Goal: Register for event/course

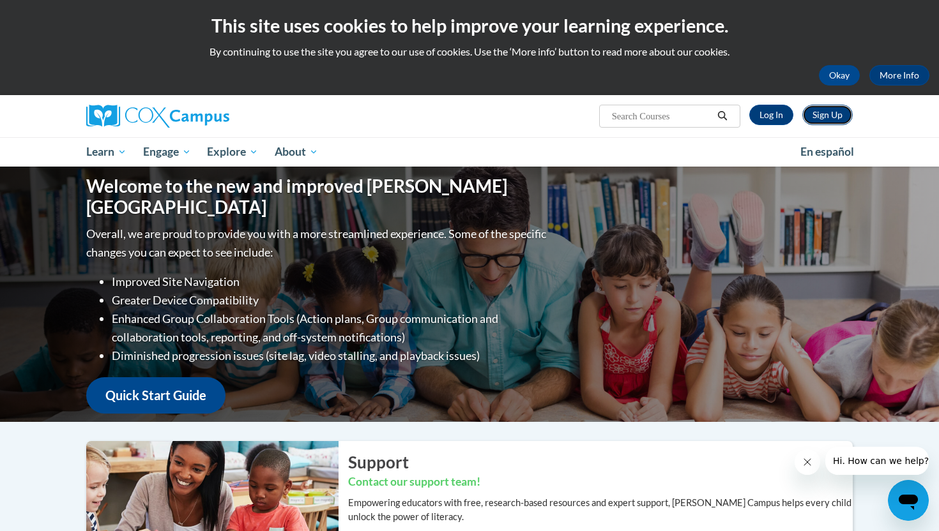
click at [833, 109] on link "Sign Up" at bounding box center [827, 115] width 50 height 20
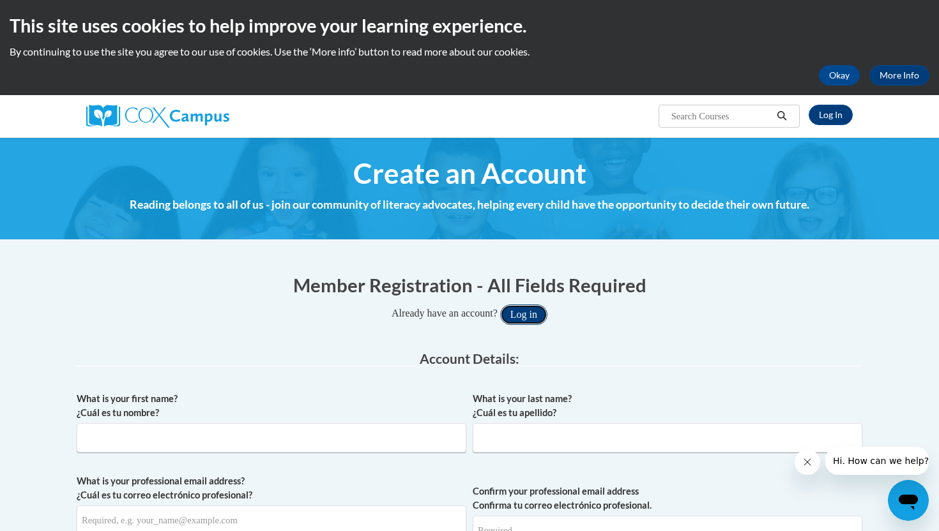
click at [542, 312] on button "Log in" at bounding box center [523, 315] width 47 height 20
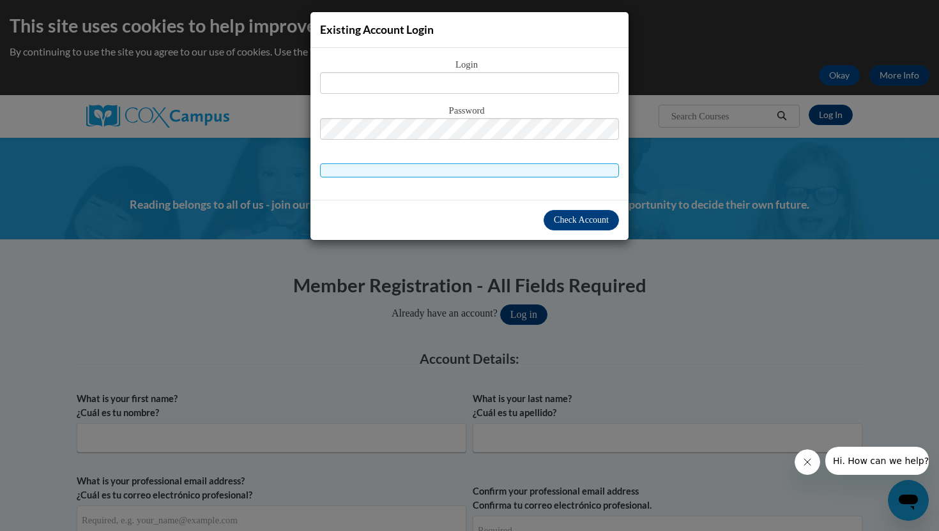
click at [708, 304] on div "Existing Account Login Login Password" at bounding box center [469, 265] width 939 height 531
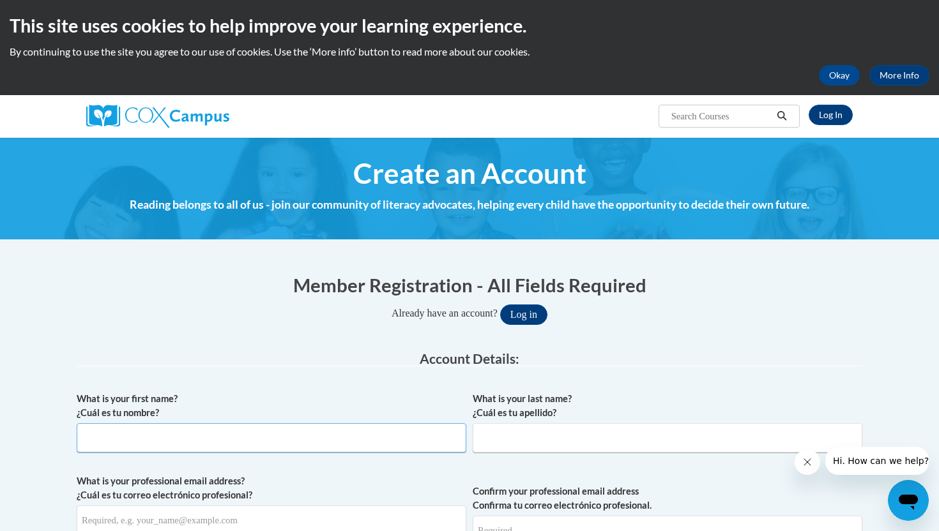
click at [203, 445] on input "What is your first name? ¿Cuál es tu nombre?" at bounding box center [272, 437] width 390 height 29
type input "Rebecca"
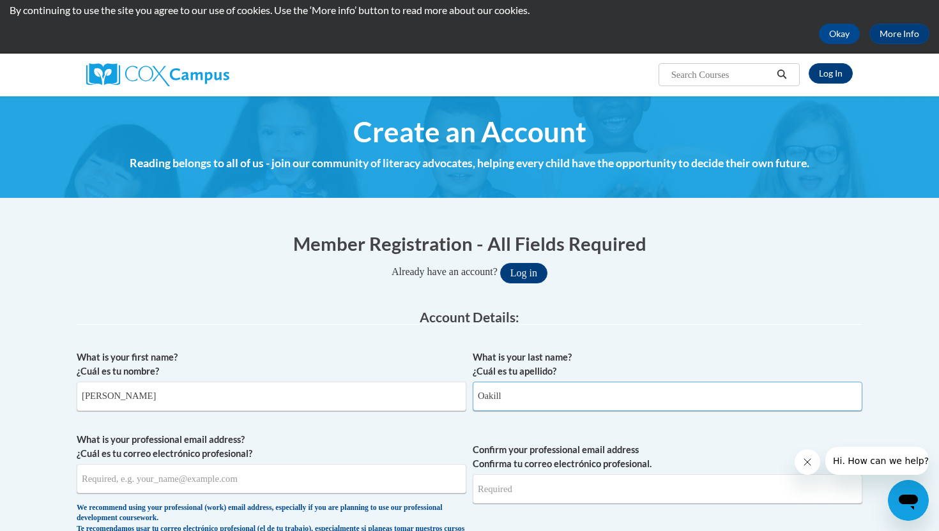
scroll to position [45, 0]
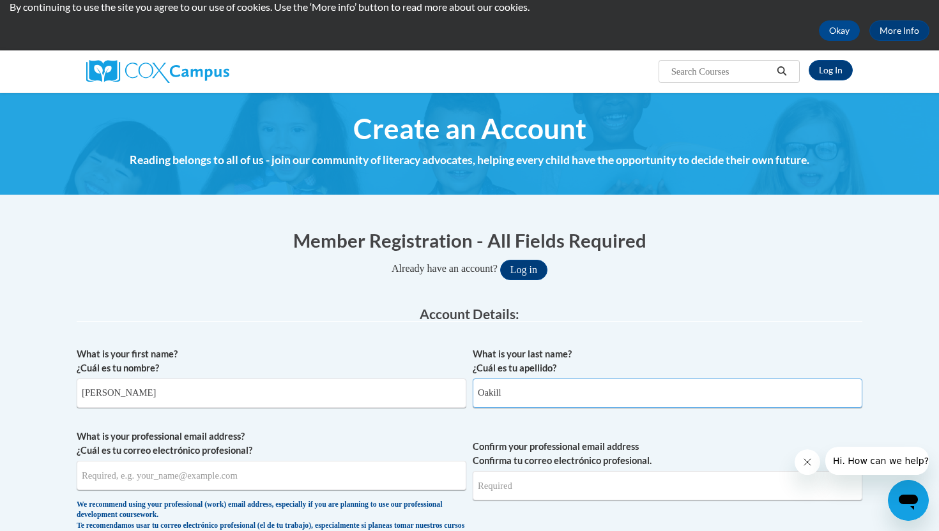
type input "Oakill"
click at [132, 481] on input "What is your professional email address? ¿Cuál es tu correo electrónico profesi…" at bounding box center [272, 475] width 390 height 29
type input "roakill@pottsville.k12.pa.us"
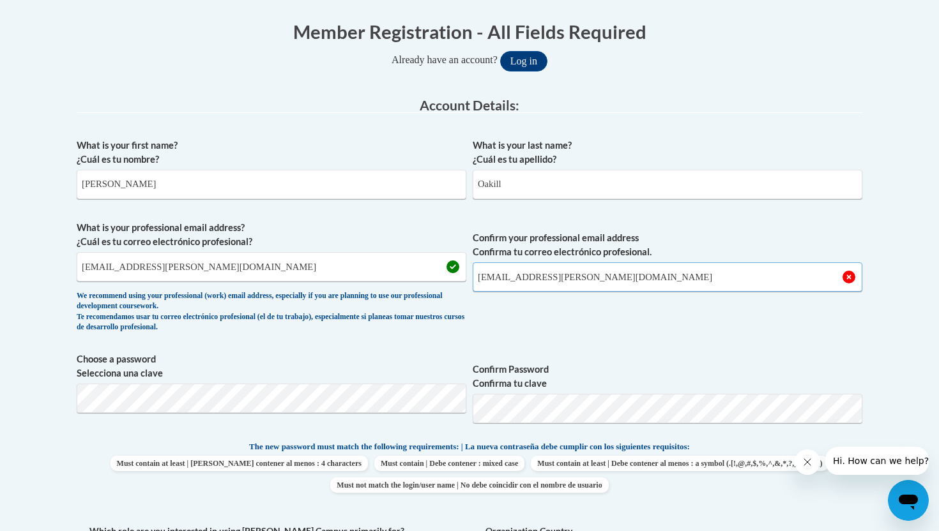
scroll to position [264, 0]
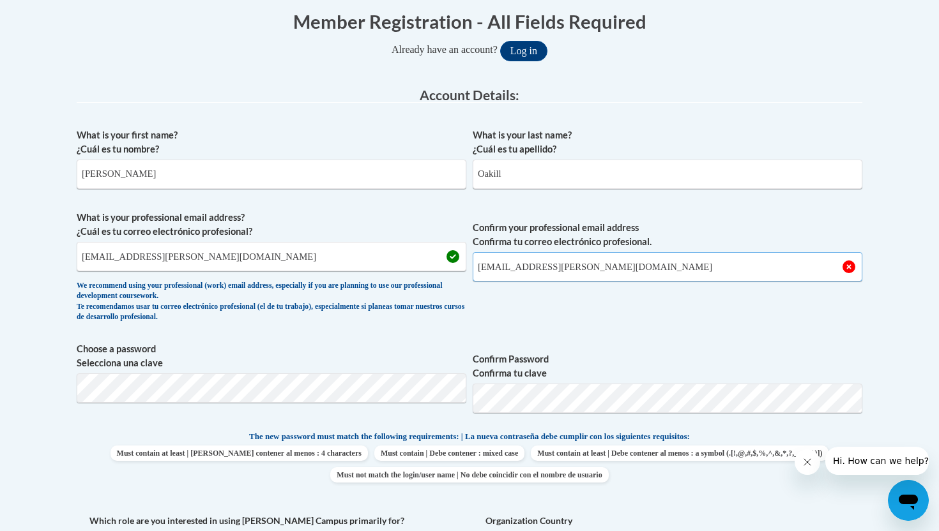
type input "roakill@pottsville.k12.pa.us"
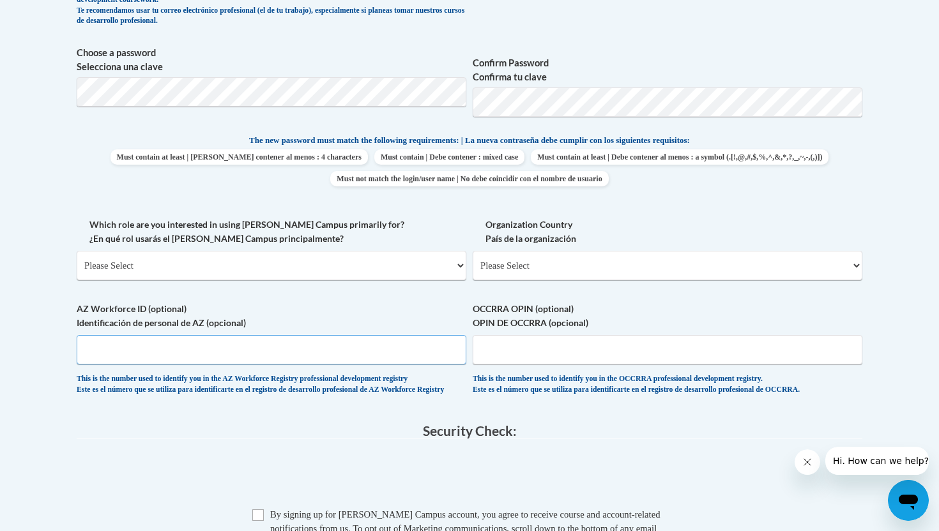
click at [349, 360] on input "AZ Workforce ID (optional) Identificación de personal de AZ (opcional)" at bounding box center [272, 349] width 390 height 29
click at [370, 344] on input "AZ Workforce ID (optional) Identificación de personal de AZ (opcional)" at bounding box center [272, 349] width 390 height 29
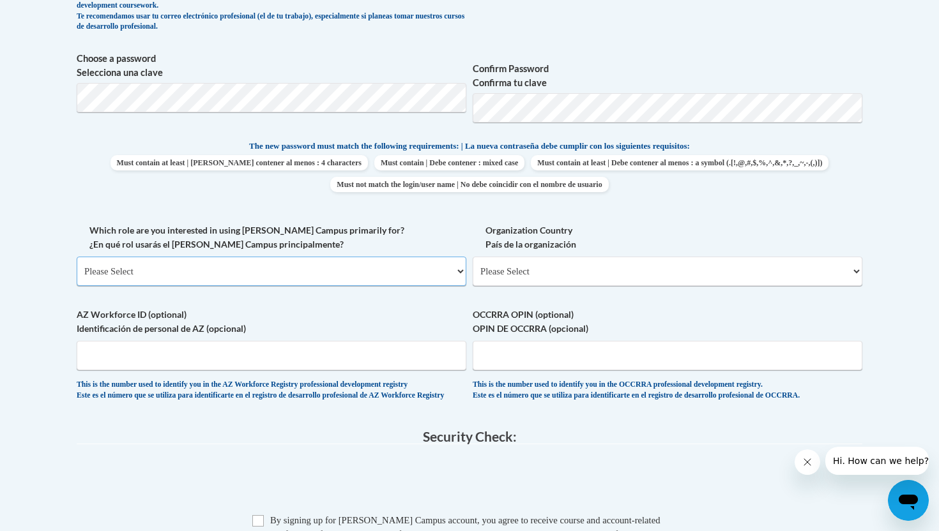
click at [376, 266] on select "Please Select College/University | Colegio/Universidad Community/Nonprofit Part…" at bounding box center [272, 271] width 390 height 29
select select "fbf2d438-af2f-41f8-98f1-81c410e29de3"
click at [77, 257] on select "Please Select College/University | Colegio/Universidad Community/Nonprofit Part…" at bounding box center [272, 271] width 390 height 29
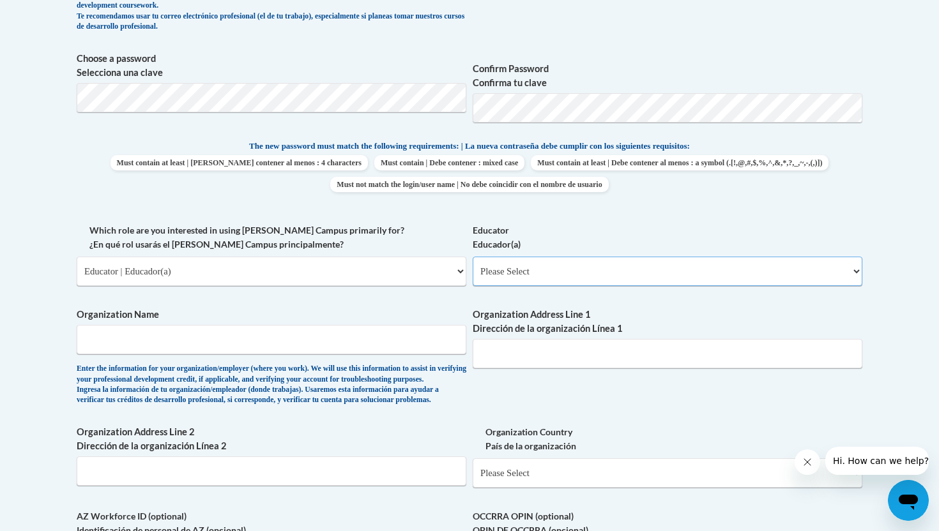
click at [517, 274] on select "Please Select Early Learning/Daycare Teacher/Family Home Care Provider | Maestr…" at bounding box center [668, 271] width 390 height 29
select select "8e40623d-54d0-45cd-9f92-5df65cd3f8cf"
click at [473, 257] on select "Please Select Early Learning/Daycare Teacher/Family Home Care Provider | Maestr…" at bounding box center [668, 271] width 390 height 29
click at [413, 348] on input "Organization Name" at bounding box center [272, 339] width 390 height 29
type input "Pottsville Area School District"
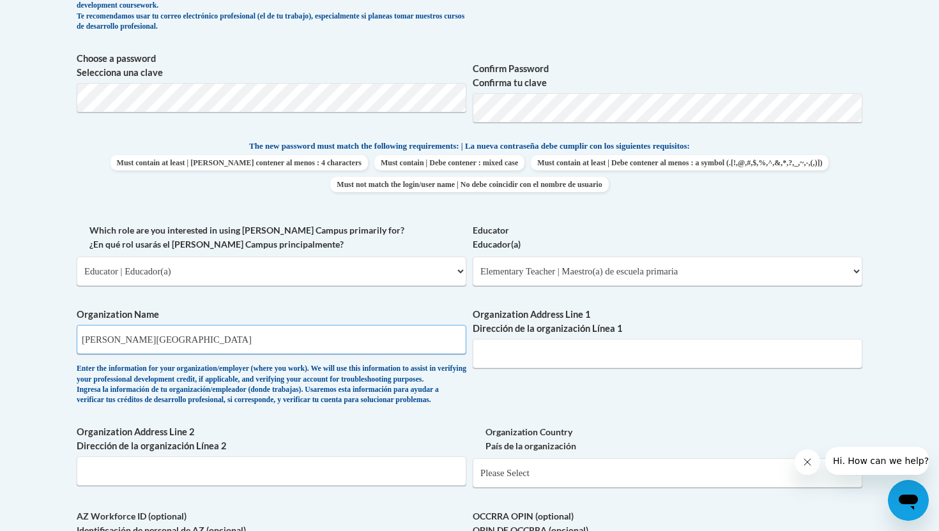
type input "601 N. 16th St."
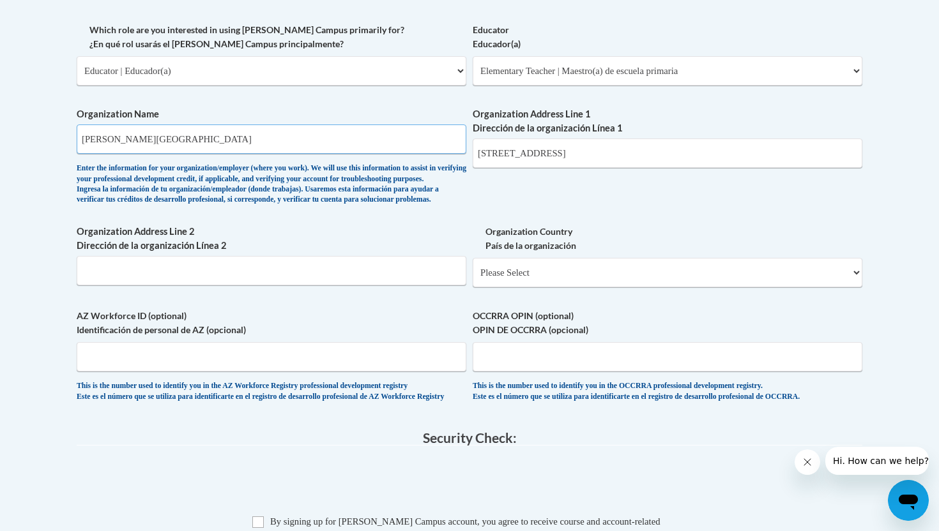
scroll to position [760, 0]
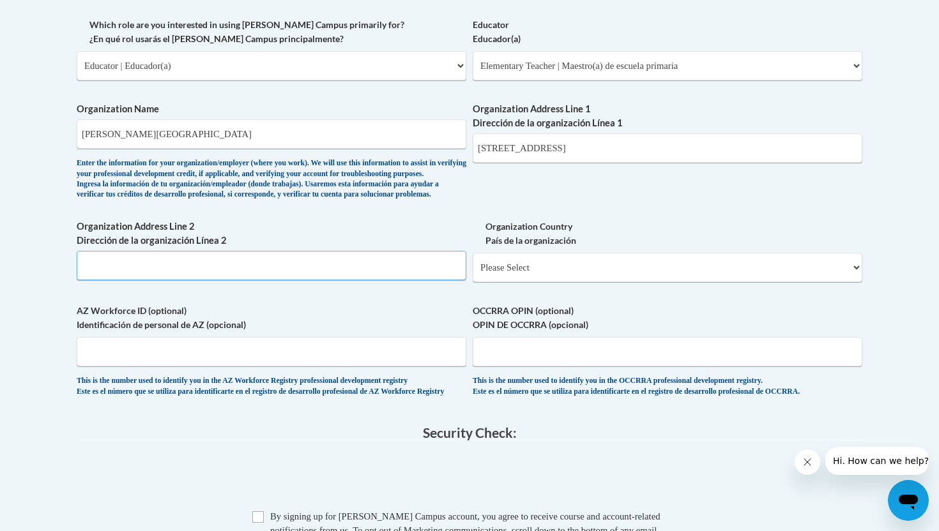
click at [349, 280] on input "Organization Address Line 2 Dirección de la organización Línea 2" at bounding box center [272, 265] width 390 height 29
type input "Pottsville, PA 17901"
click at [636, 282] on select "Please Select United States | Estados Unidos Outside of the United States | Fue…" at bounding box center [668, 267] width 390 height 29
select select "ad49bcad-a171-4b2e-b99c-48b446064914"
click at [473, 273] on select "Please Select United States | Estados Unidos Outside of the United States | Fue…" at bounding box center [668, 267] width 390 height 29
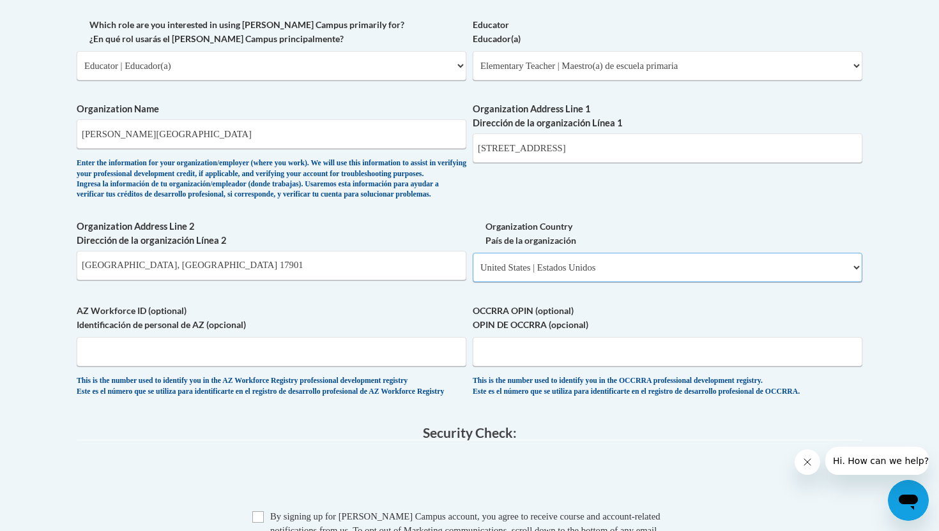
select select
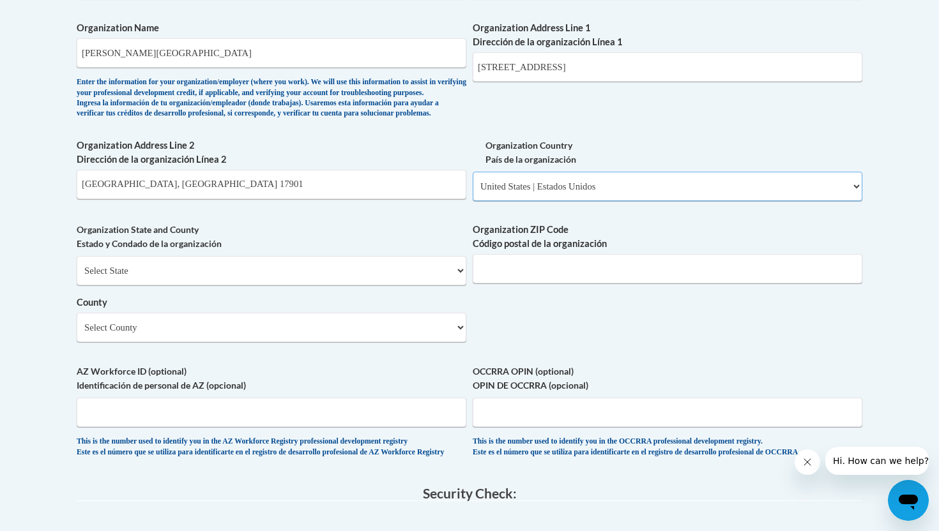
scroll to position [842, 0]
click at [541, 279] on input "Organization ZIP Code Código postal de la organización" at bounding box center [668, 267] width 390 height 29
type input "17901"
click at [247, 341] on select "Select County Adams Allegheny Armstrong Beaver Bedford Berks Blair Bradford Buc…" at bounding box center [272, 326] width 390 height 29
select select "Schuylkill"
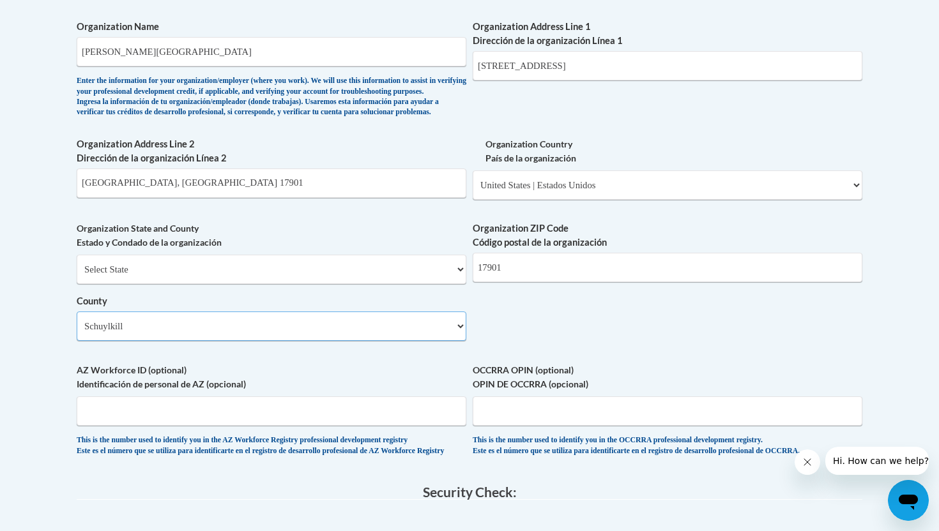
click at [77, 333] on select "Select County Adams Allegheny Armstrong Beaver Bedford Berks Blair Bradford Buc…" at bounding box center [272, 326] width 390 height 29
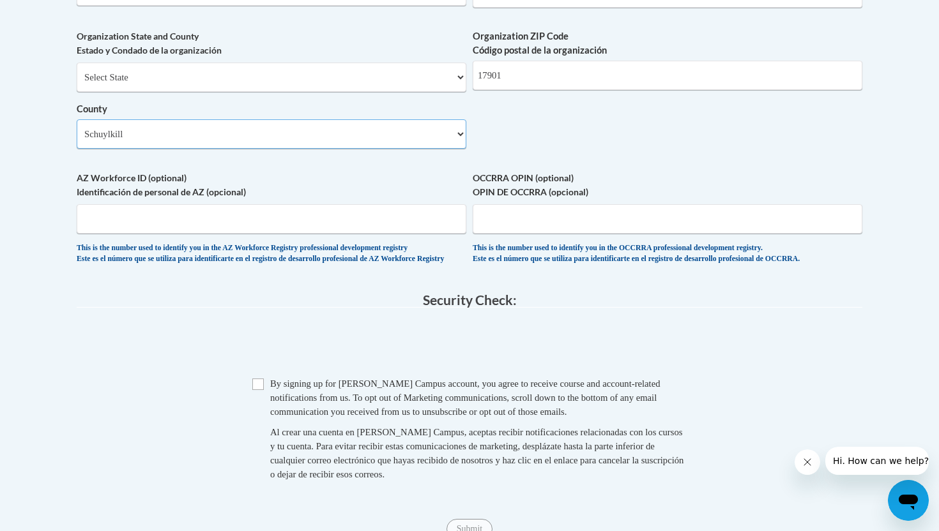
scroll to position [1035, 0]
click at [257, 421] on span "Checkbox By signing up for a Cox Campus account, you agree to receive course an…" at bounding box center [469, 435] width 434 height 118
click at [258, 390] on input "Checkbox" at bounding box center [257, 383] width 11 height 11
checkbox input "true"
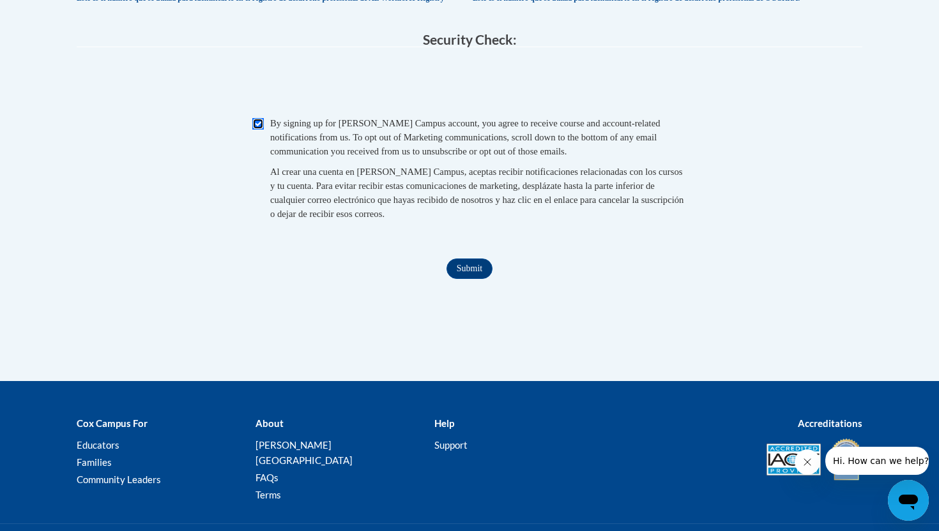
scroll to position [1297, 0]
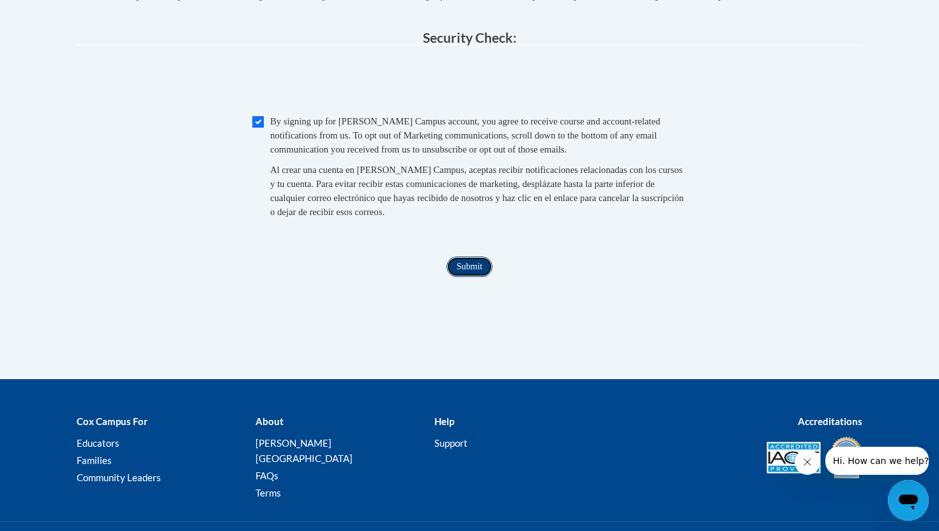
click at [479, 277] on input "Submit" at bounding box center [469, 267] width 46 height 20
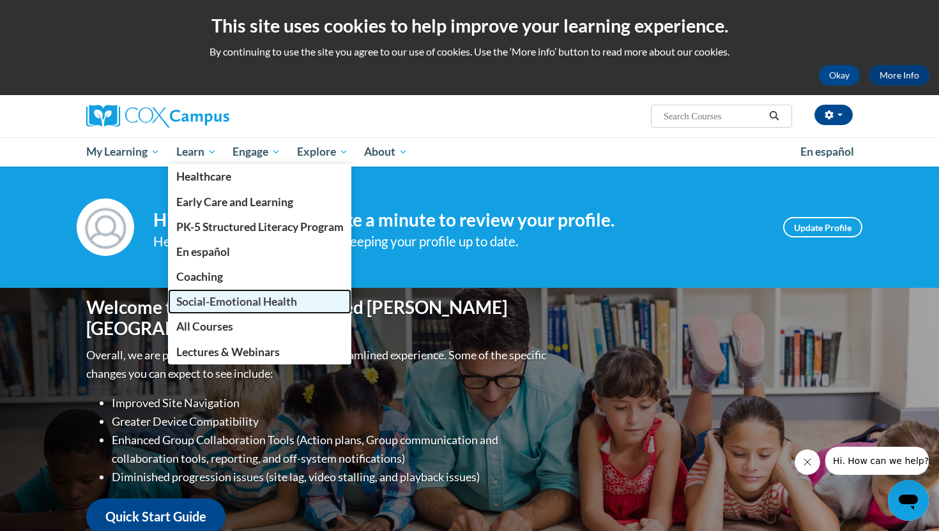
click at [215, 307] on span "Social-Emotional Health" at bounding box center [236, 301] width 121 height 13
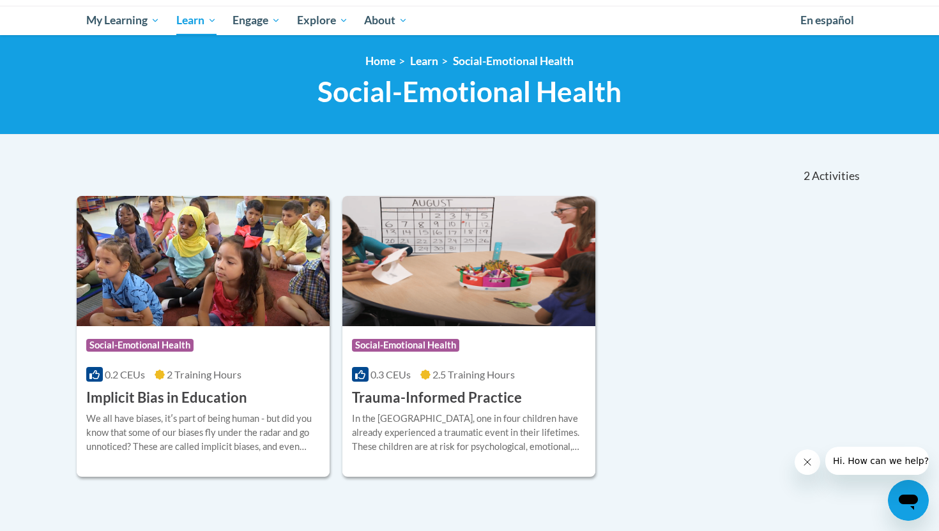
scroll to position [135, 0]
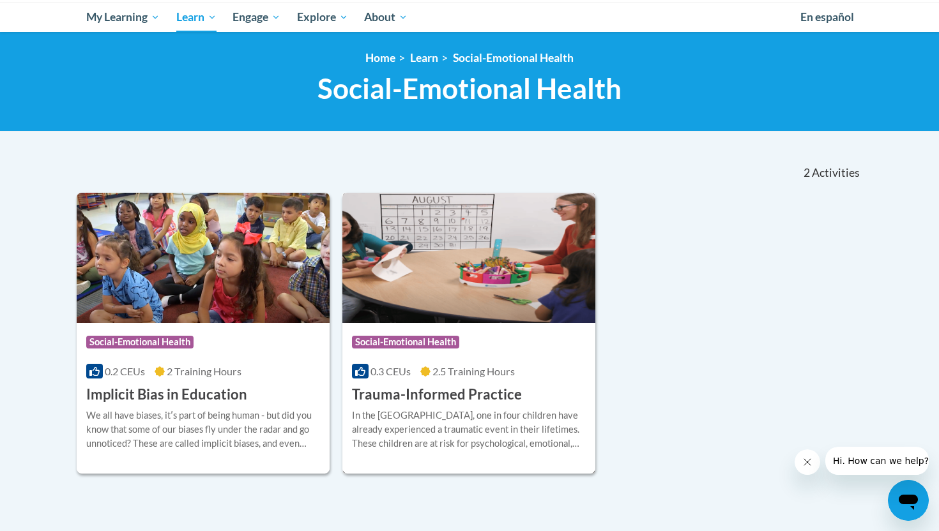
click at [401, 388] on h3 "Trauma-Informed Practice" at bounding box center [437, 395] width 170 height 20
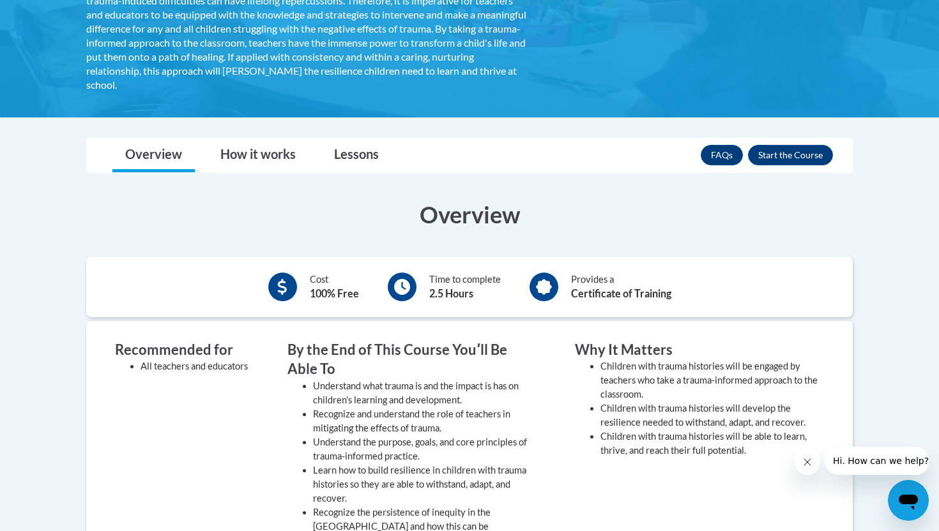
scroll to position [317, 0]
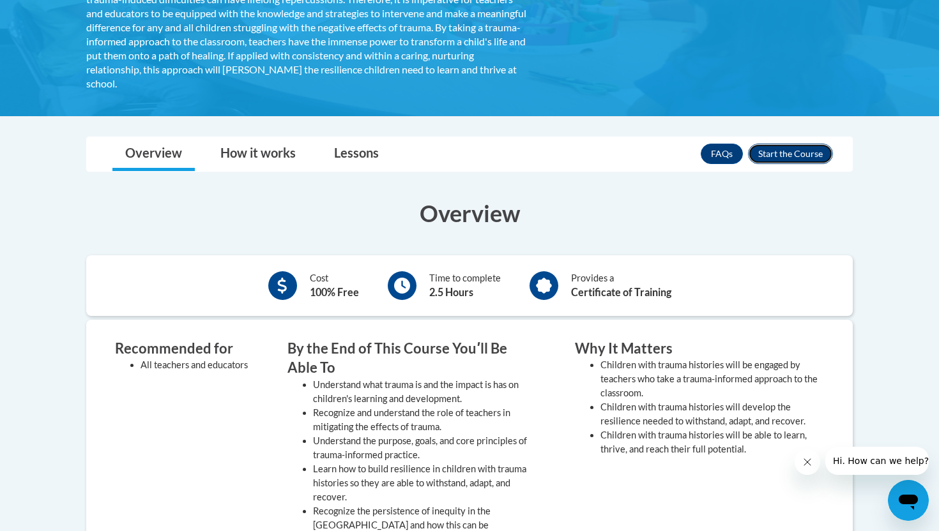
click at [796, 161] on button "Enroll" at bounding box center [790, 154] width 85 height 20
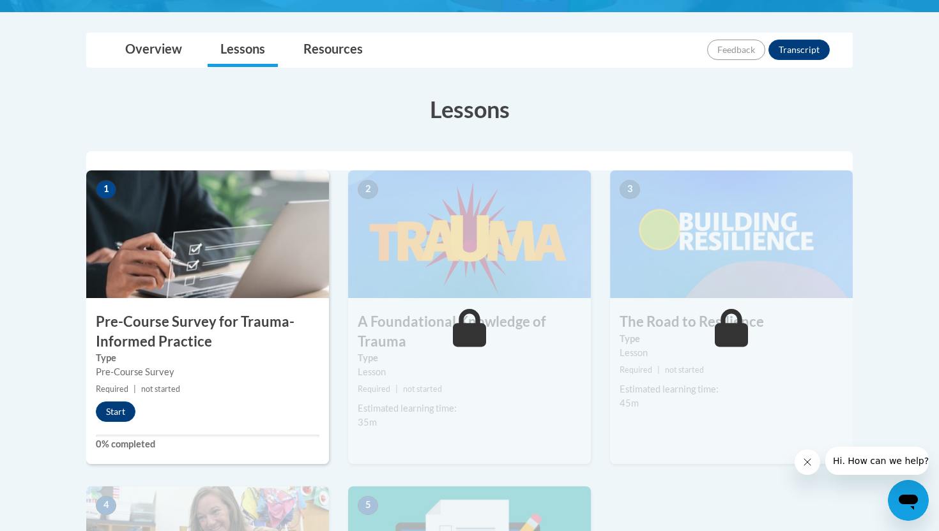
scroll to position [326, 0]
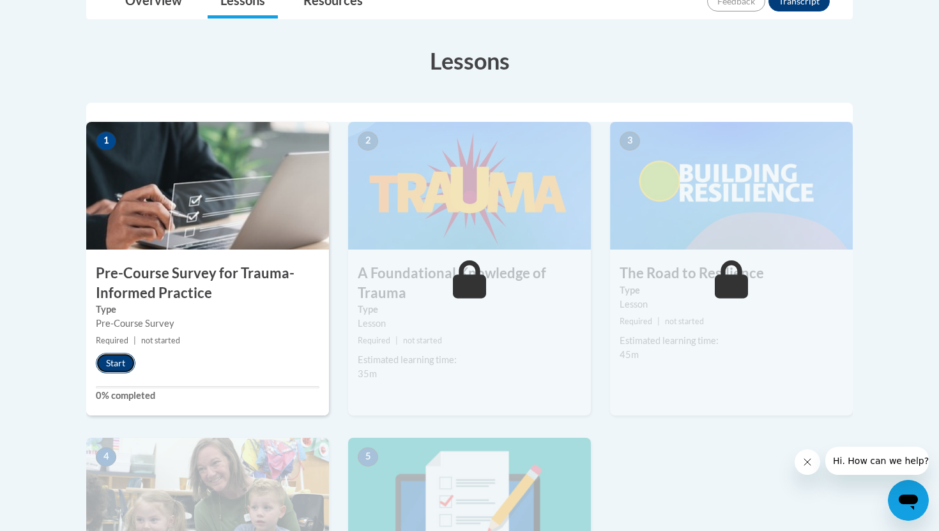
click at [111, 370] on button "Start" at bounding box center [116, 363] width 40 height 20
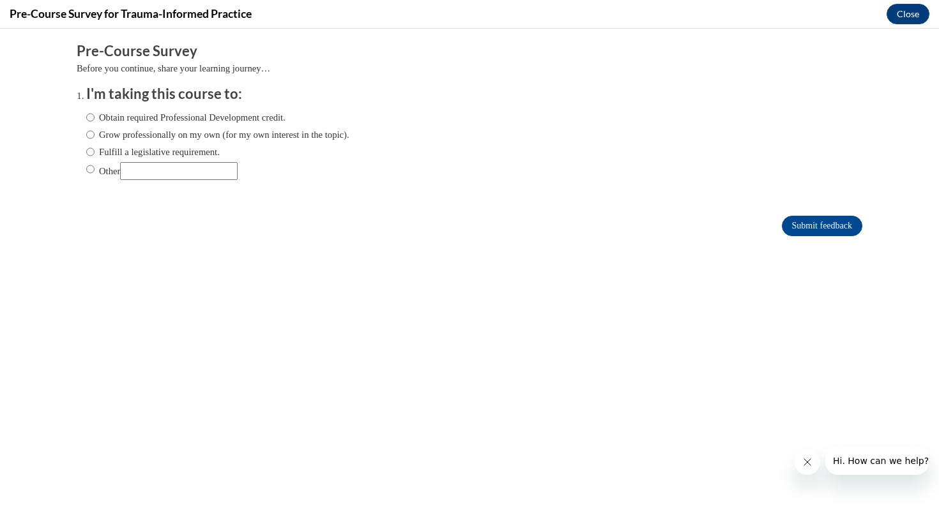
scroll to position [0, 0]
click at [89, 119] on input "Obtain required Professional Development credit." at bounding box center [90, 118] width 8 height 14
radio input "true"
click at [845, 222] on input "Submit feedback" at bounding box center [822, 226] width 80 height 20
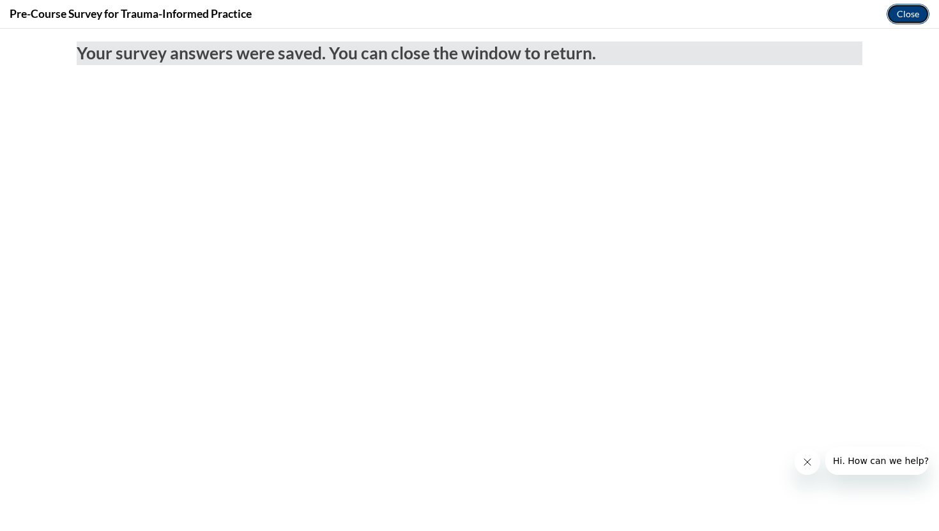
click at [917, 10] on button "Close" at bounding box center [908, 14] width 43 height 20
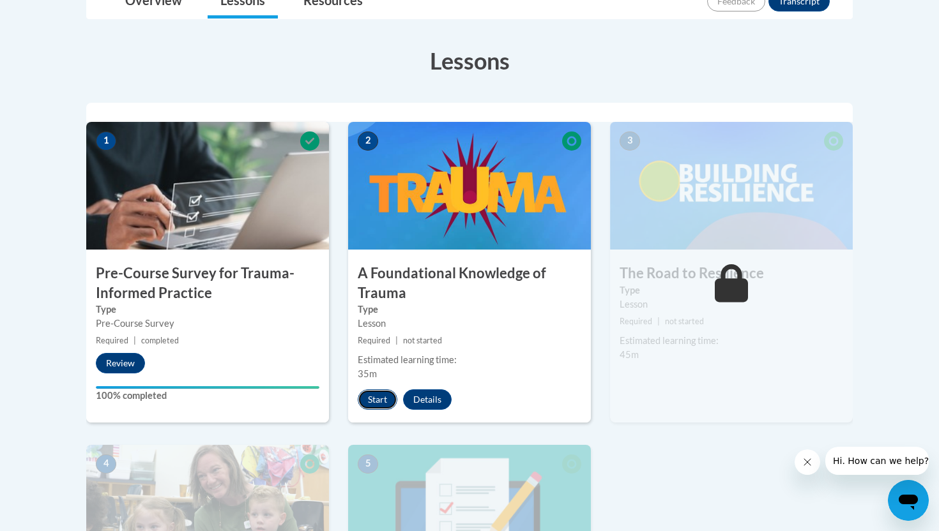
click at [373, 409] on button "Start" at bounding box center [378, 400] width 40 height 20
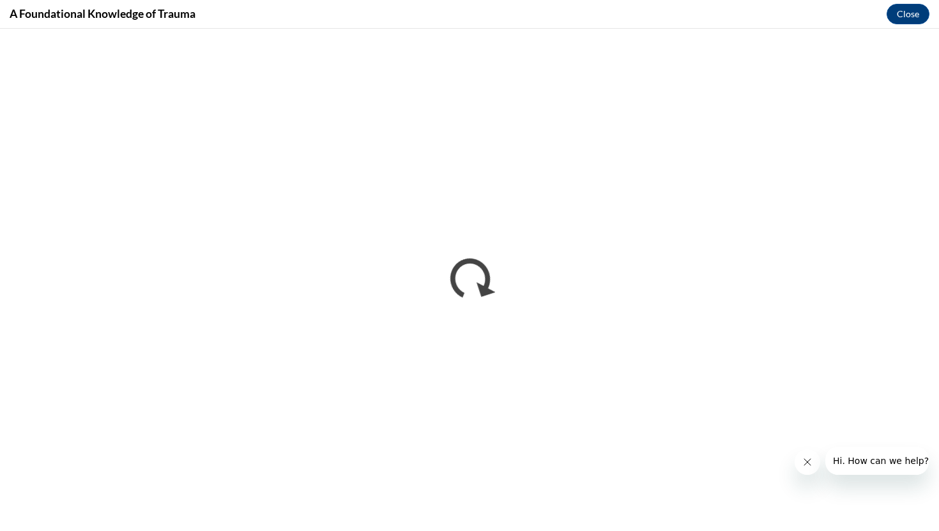
click at [804, 462] on icon "Close message from company" at bounding box center [807, 462] width 10 height 10
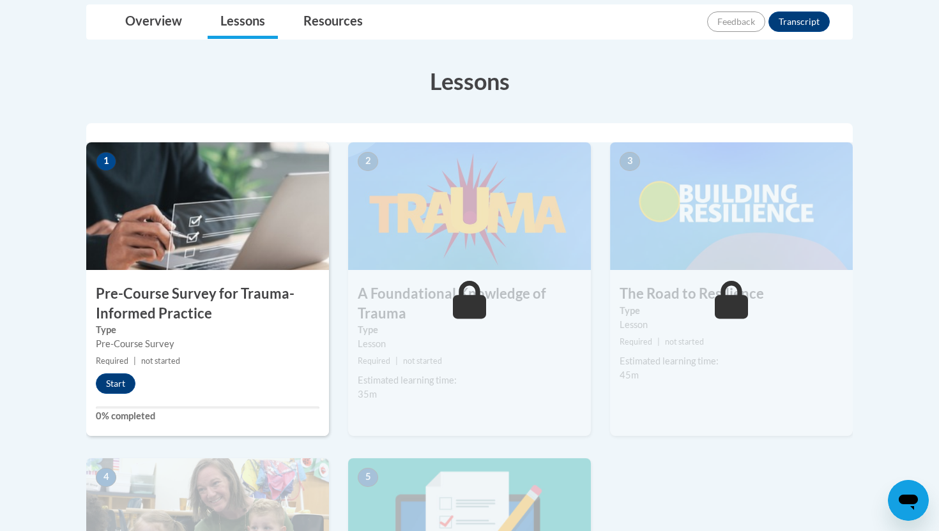
scroll to position [337, 0]
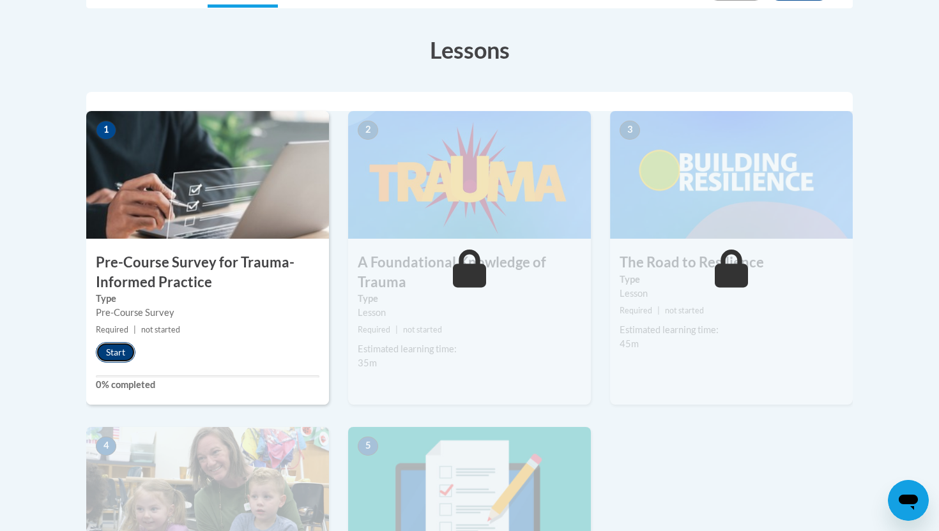
click at [114, 347] on button "Start" at bounding box center [116, 352] width 40 height 20
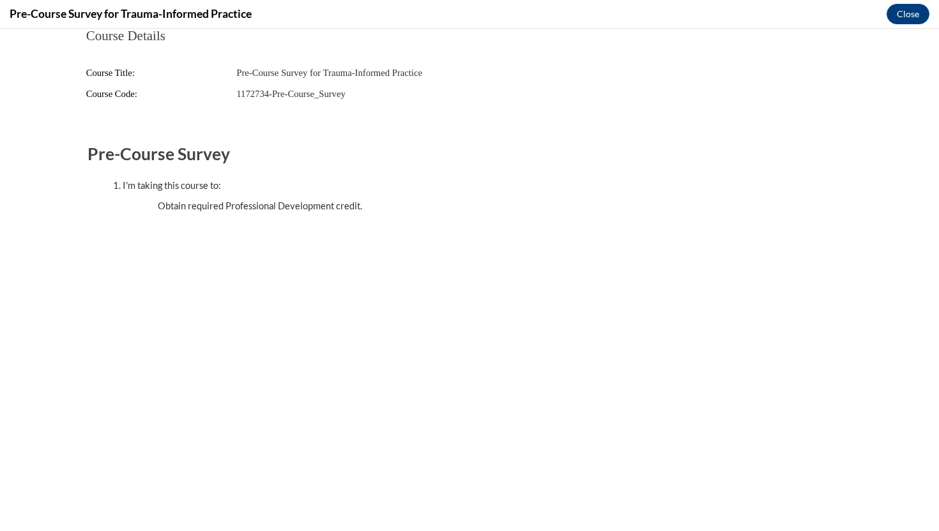
scroll to position [0, 0]
click at [766, 17] on button "Close" at bounding box center [908, 14] width 43 height 20
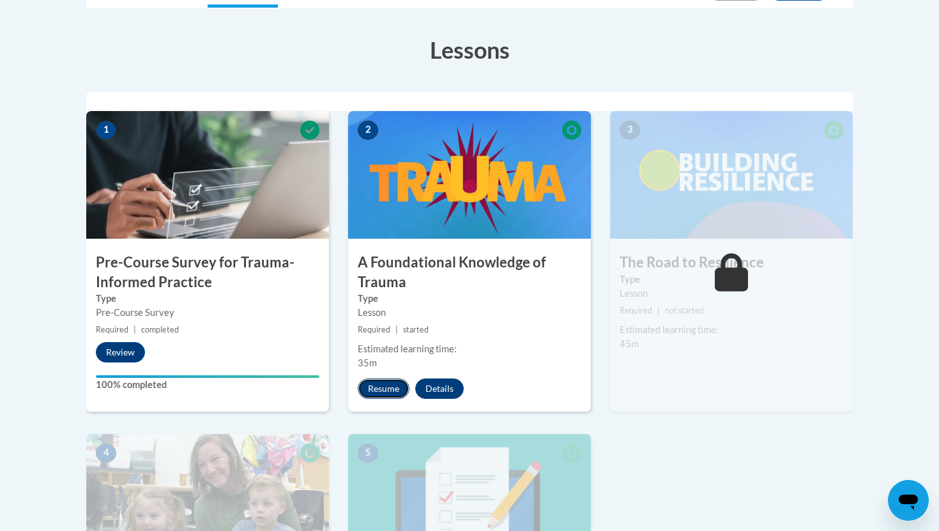
click at [379, 390] on button "Resume" at bounding box center [384, 389] width 52 height 20
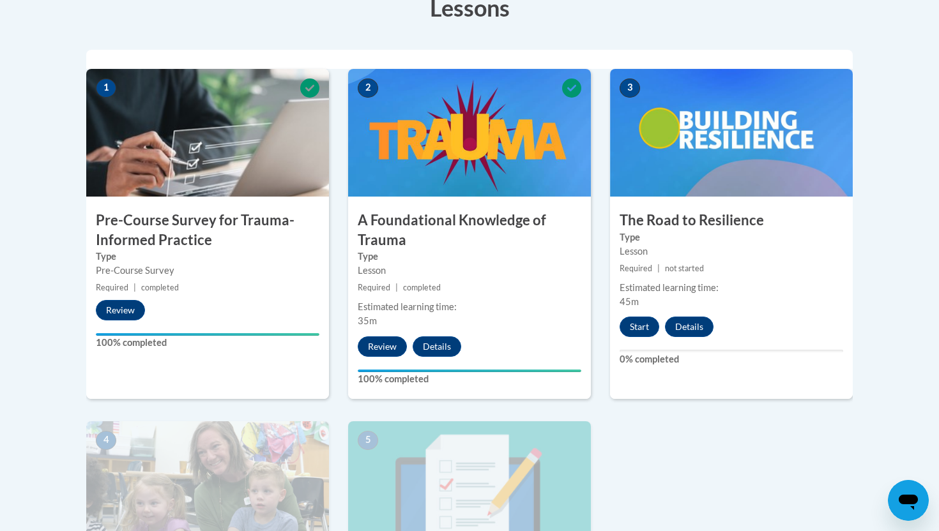
scroll to position [374, 0]
